Goal: Ask a question

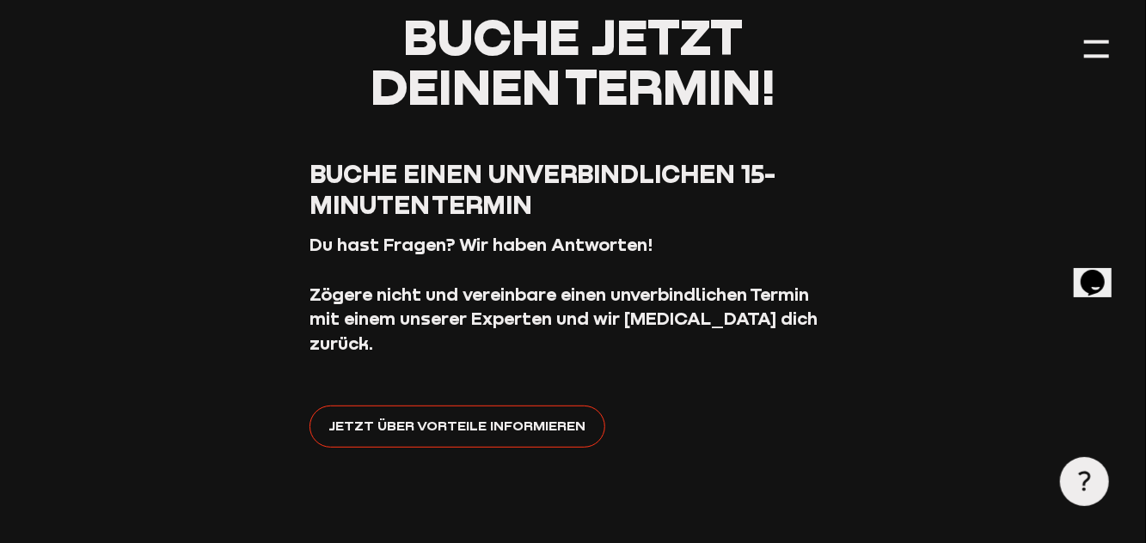
click at [1082, 288] on button "Opens Chat This icon Opens the chat window." at bounding box center [1092, 281] width 38 height 29
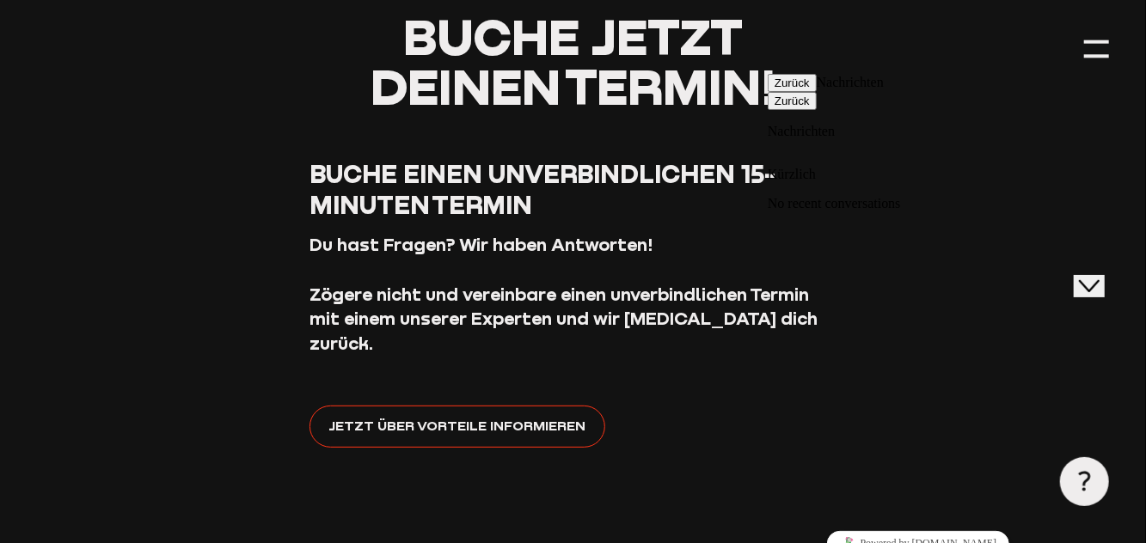
click at [856, 195] on p "No recent conversations" at bounding box center [910, 202] width 287 height 15
click at [798, 91] on button "Zurück" at bounding box center [791, 82] width 49 height 18
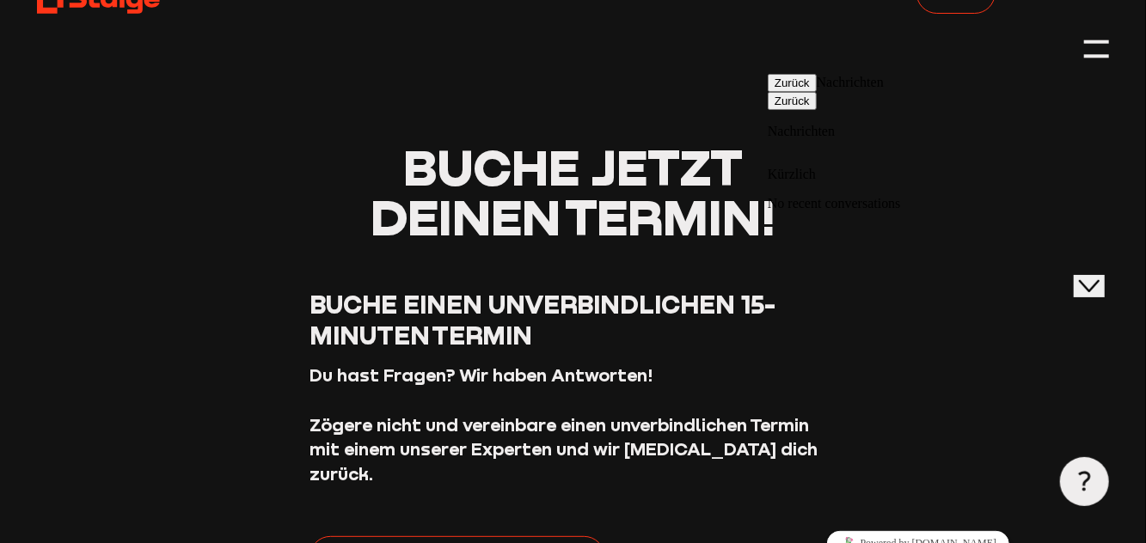
scroll to position [54, 0]
click at [1104, 487] on div at bounding box center [1084, 481] width 49 height 49
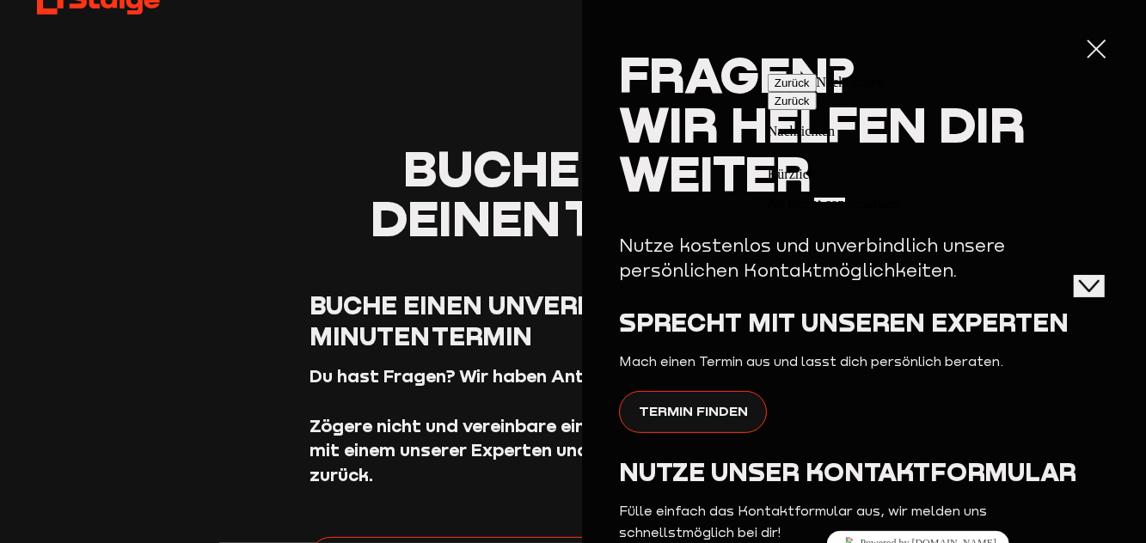
click at [1094, 275] on icon "Close Chat This icon closes the chat window." at bounding box center [1088, 285] width 21 height 21
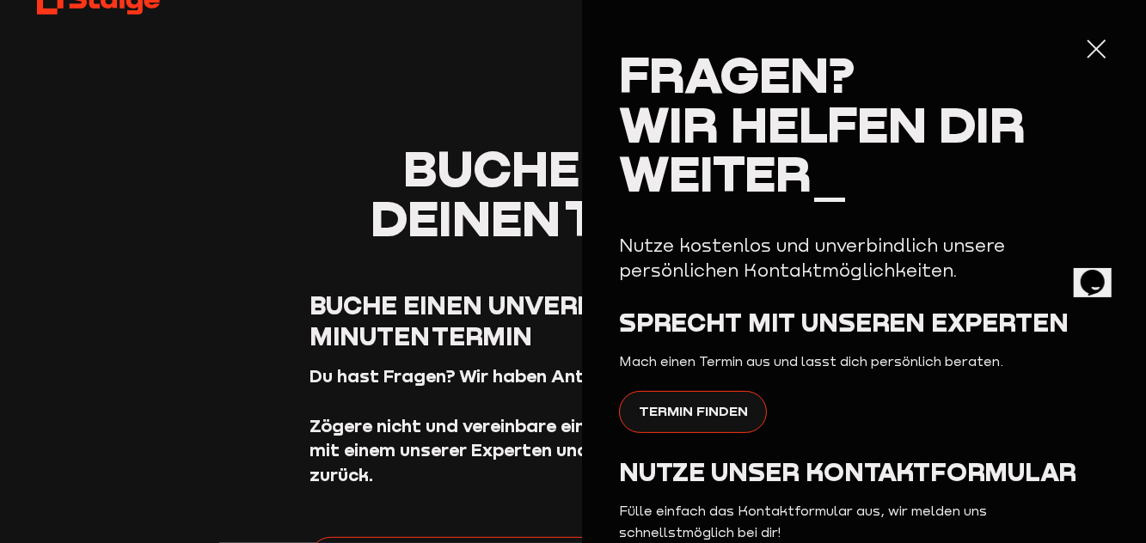
click at [1120, 34] on aside "Fragen? Wir helfen dir weiter_ Nutze kostenlos und unverbindlich unsere persönl…" at bounding box center [864, 271] width 564 height 543
click at [1121, 35] on aside "Fragen? Wir helfen dir weiter_ Nutze kostenlos und unverbindlich unsere persönl…" at bounding box center [864, 271] width 564 height 543
click at [1107, 46] on div at bounding box center [1096, 49] width 25 height 25
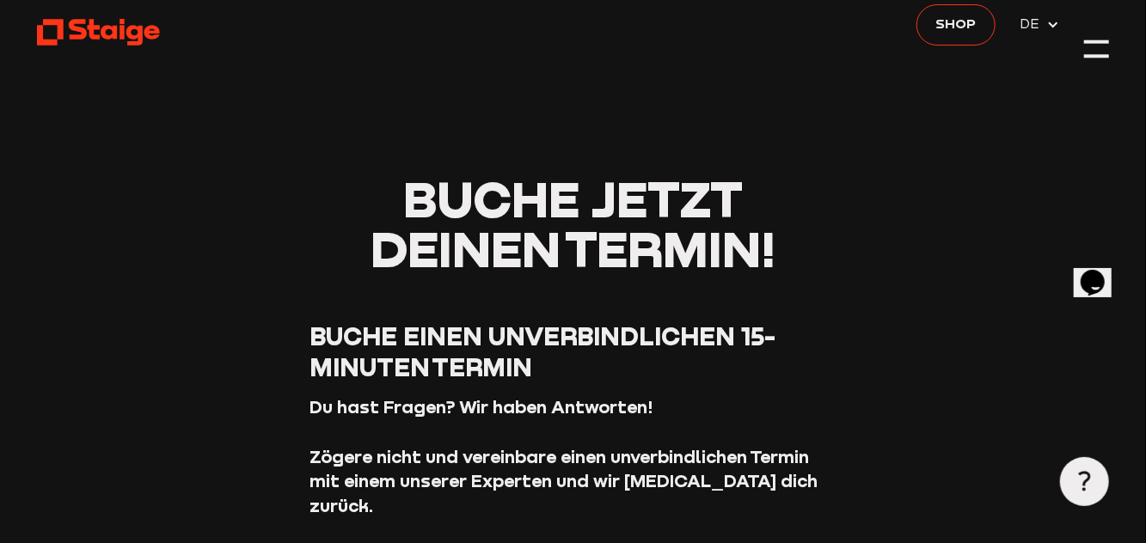
scroll to position [0, 0]
